Goal: Information Seeking & Learning: Understand process/instructions

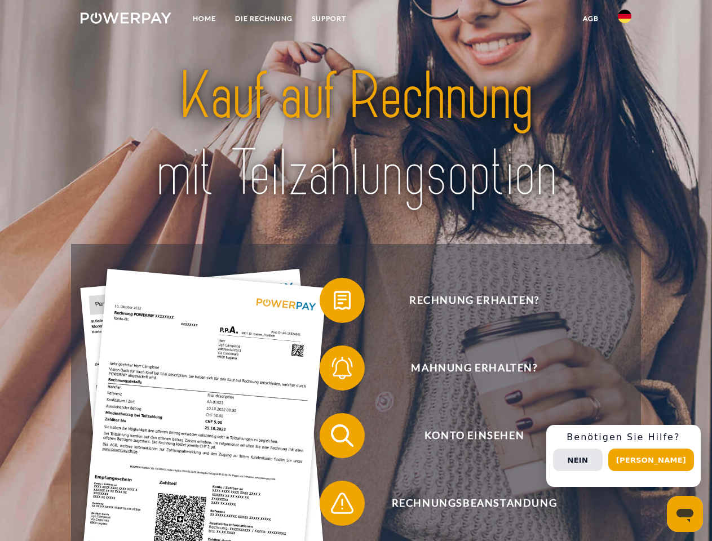
click at [126, 20] on img at bounding box center [126, 17] width 91 height 11
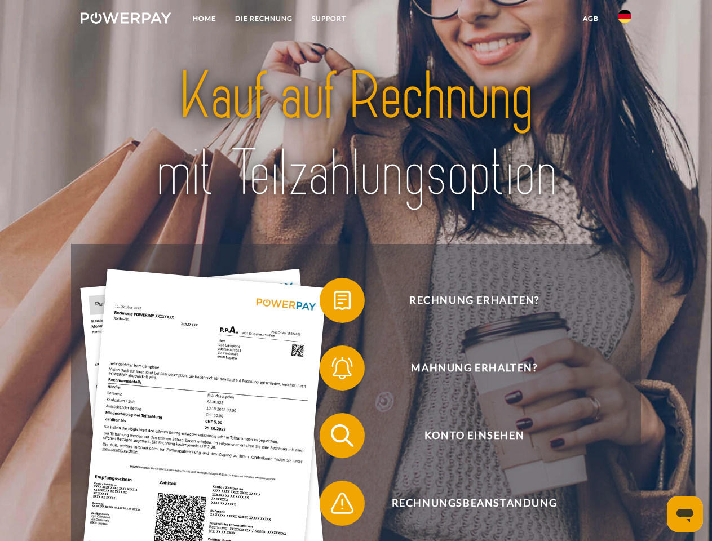
click at [625, 20] on img at bounding box center [625, 17] width 14 height 14
click at [590, 19] on link "agb" at bounding box center [590, 18] width 35 height 20
click at [334, 303] on span at bounding box center [325, 300] width 56 height 56
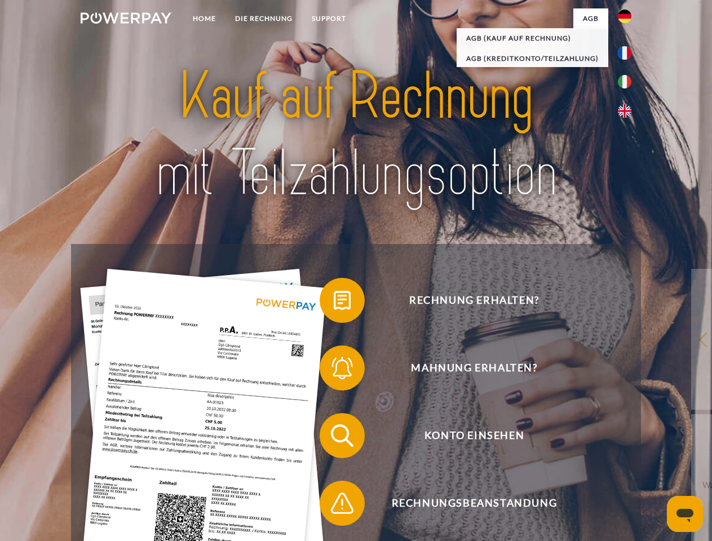
click at [334, 370] on span at bounding box center [325, 368] width 56 height 56
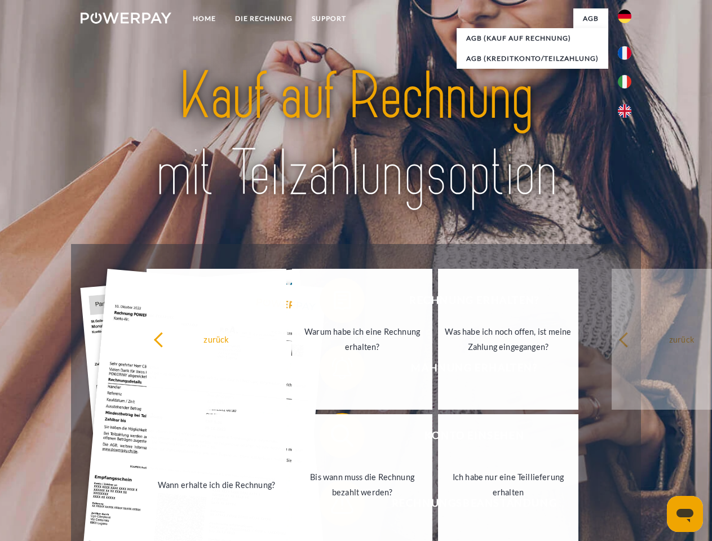
click at [334, 438] on link "Bis wann muss die Rechnung bezahlt werden?" at bounding box center [362, 484] width 140 height 141
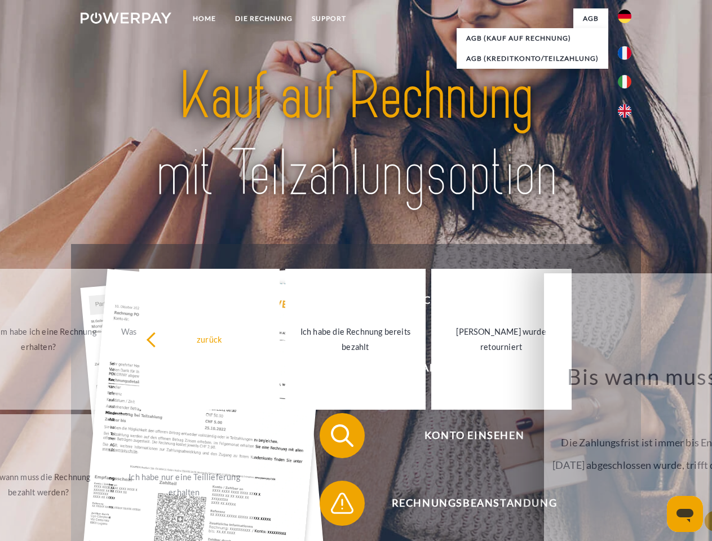
click at [334, 506] on span at bounding box center [325, 503] width 56 height 56
click at [627, 456] on div "Rechnung erhalten? Mahnung erhalten? Konto einsehen" at bounding box center [355, 469] width 569 height 451
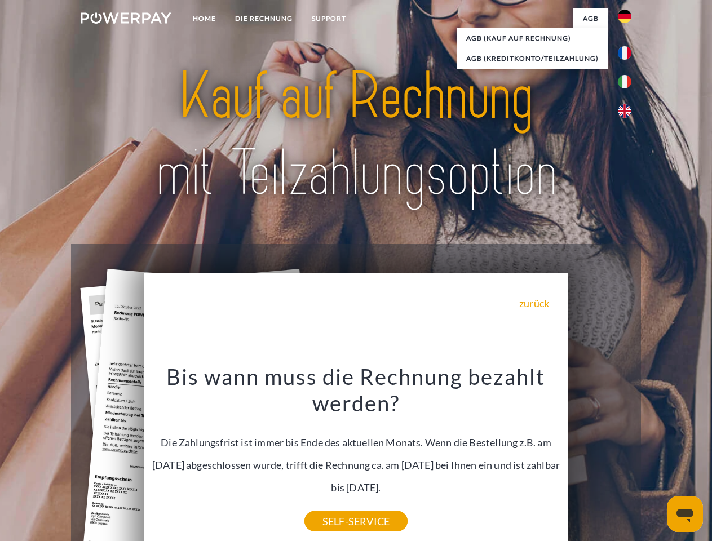
click at [600, 458] on span "Konto einsehen" at bounding box center [474, 435] width 276 height 45
click at [655, 460] on header "Home DIE RECHNUNG SUPPORT" at bounding box center [356, 389] width 712 height 779
